Goal: Check status: Check status

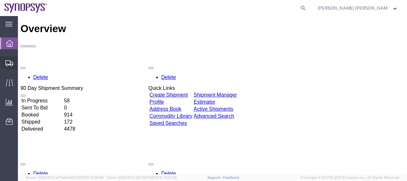
click at [0, 0] on span "Shipment Manager" at bounding box center [0, 0] width 0 height 0
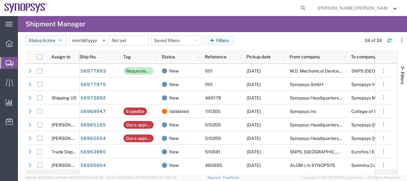
click at [64, 37] on button "Status: Active" at bounding box center [46, 40] width 41 height 10
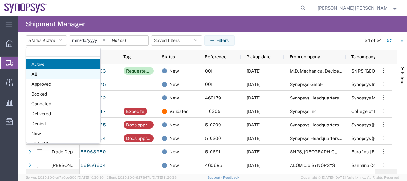
click at [50, 77] on span "All" at bounding box center [63, 74] width 75 height 10
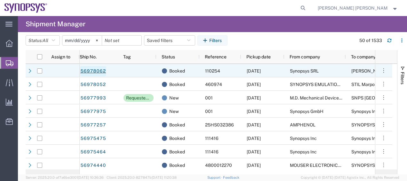
click at [95, 69] on link "56978062" at bounding box center [93, 71] width 26 height 10
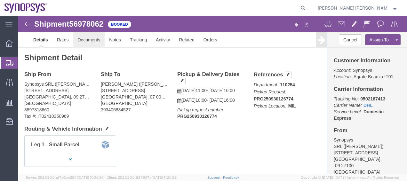
click link "Documents"
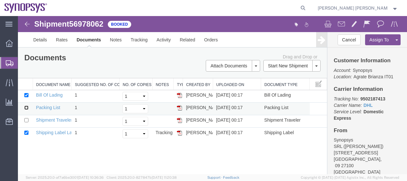
click at [25, 108] on input "checkbox" at bounding box center [26, 107] width 4 height 4
checkbox input "true"
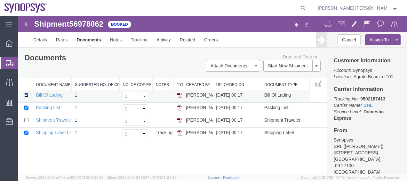
click at [27, 93] on input "checkbox" at bounding box center [26, 95] width 4 height 4
checkbox input "false"
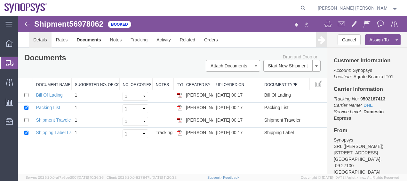
click at [33, 39] on link "Details" at bounding box center [40, 39] width 23 height 15
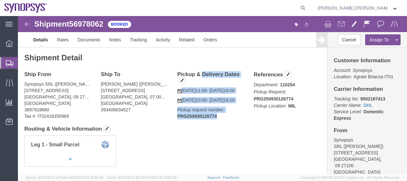
drag, startPoint x: 201, startPoint y: 116, endPoint x: 157, endPoint y: 59, distance: 71.7
click div "Pickup & Delivery Dates [DATE] 11:00 - [DATE] 16:00 [DATE] 10:00 - [DATE] 16:00…"
copy div "Pickup & Delivery Dates [DATE] 11:00 - [DATE] 16:00 [DATE] 10:00 - [DATE] 16:00…"
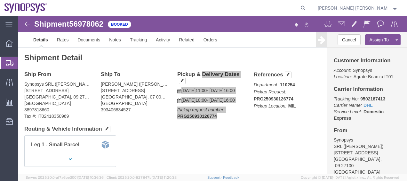
click at [0, 0] on span "Shipment Manager" at bounding box center [0, 0] width 0 height 0
